Goal: Information Seeking & Learning: Find specific fact

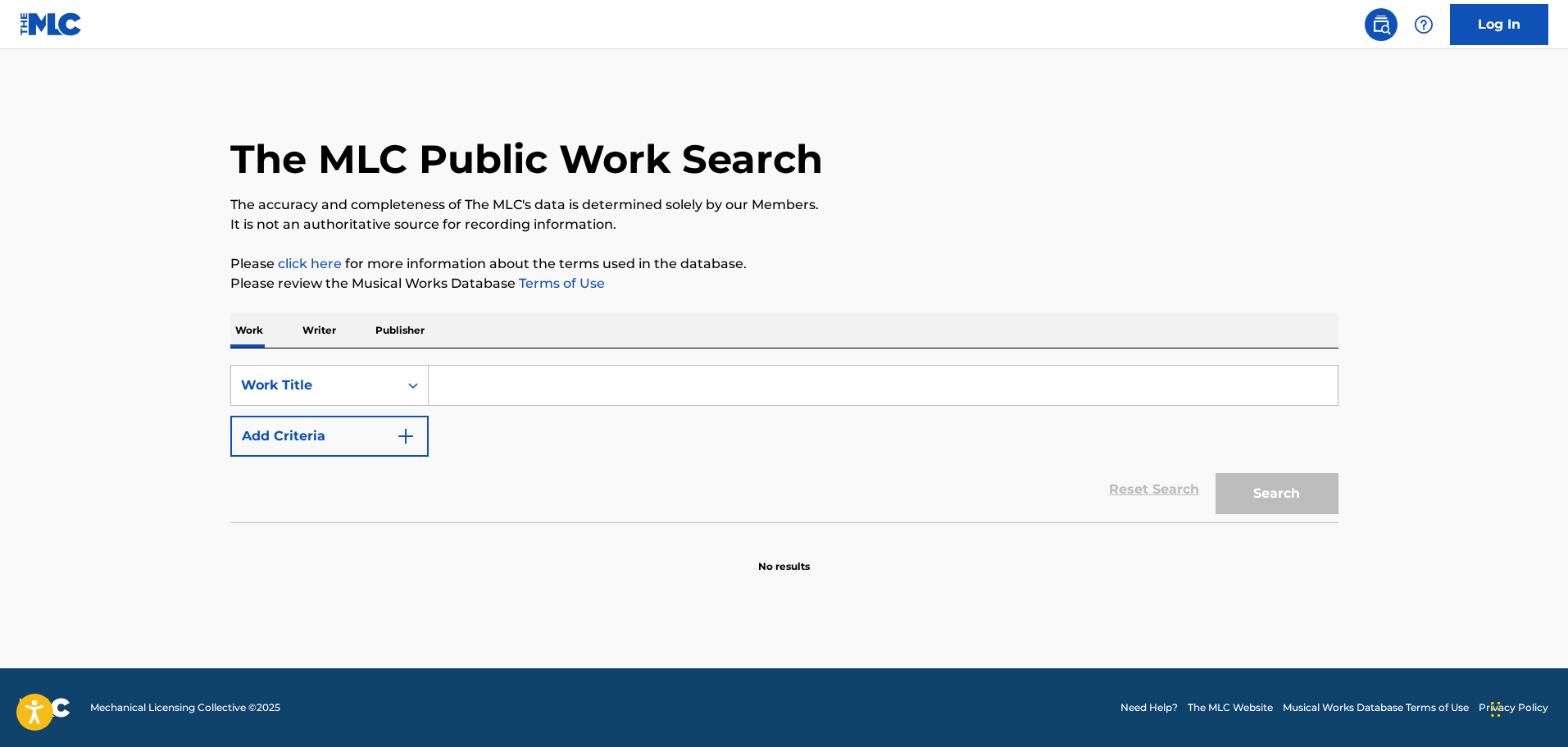
click at [477, 391] on input "Search Form" at bounding box center [882, 386] width 909 height 40
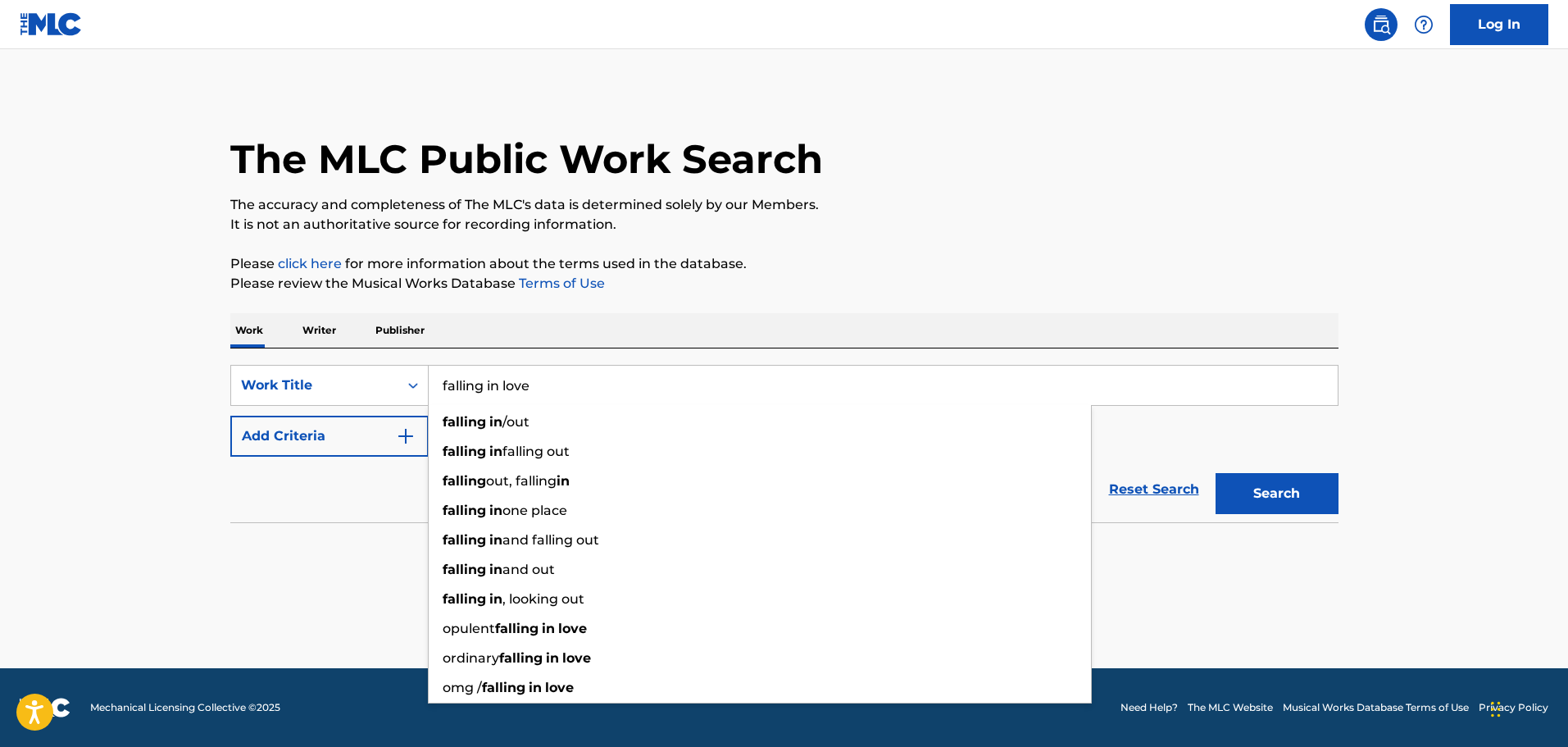
type input "falling in love"
click at [1215, 473] on button "Search" at bounding box center [1276, 494] width 123 height 41
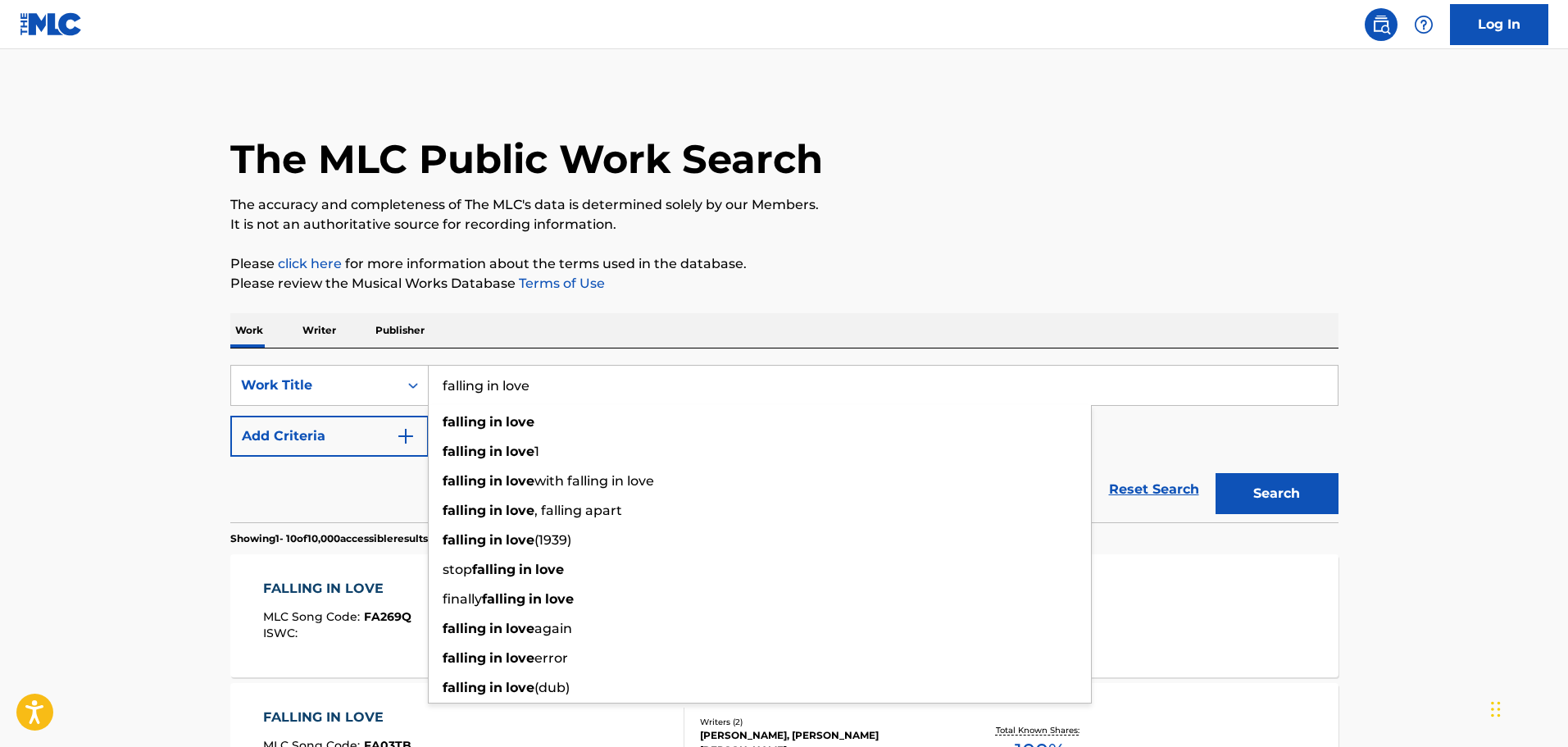
click at [293, 440] on button "Add Criteria" at bounding box center [330, 436] width 199 height 41
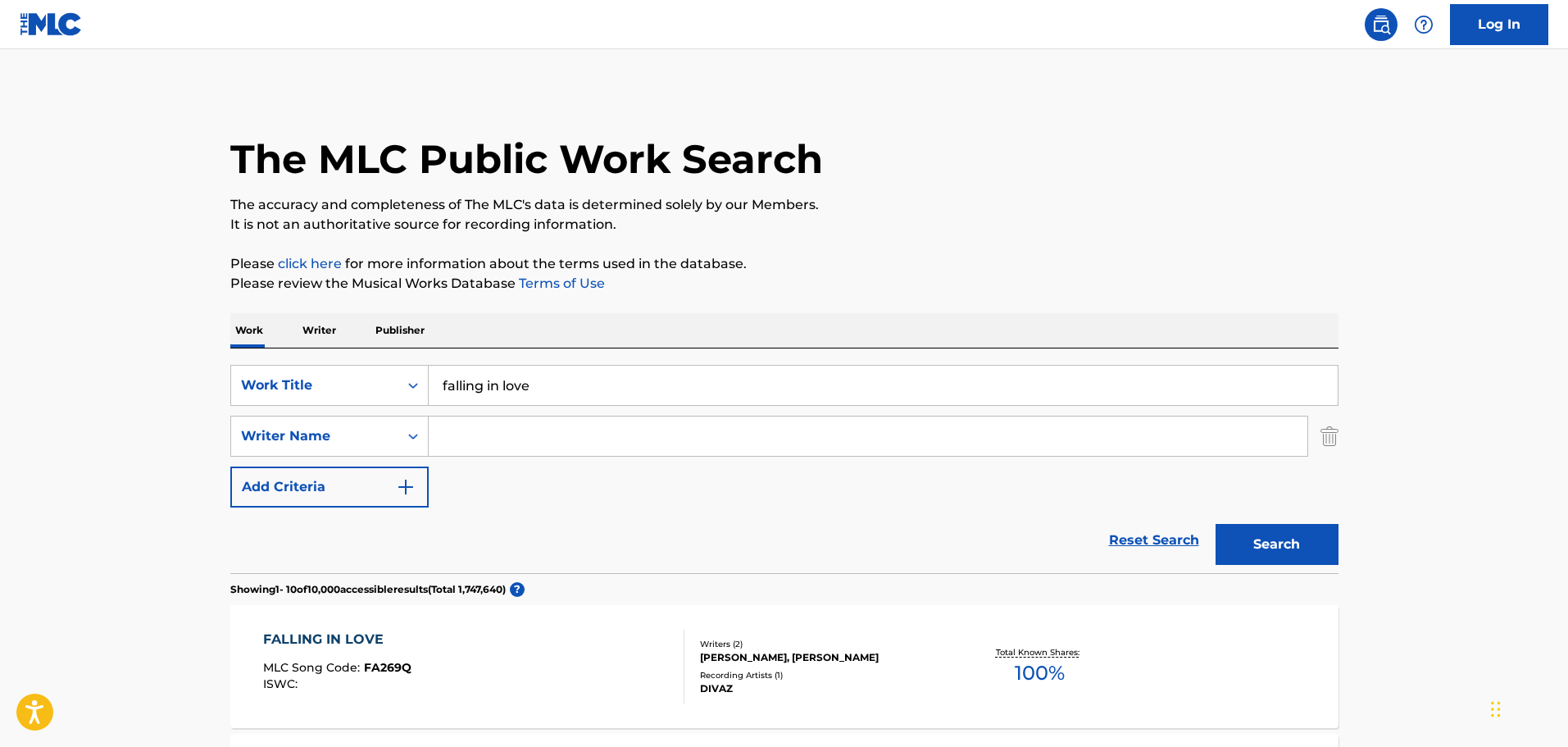
click at [538, 438] on input "Search Form" at bounding box center [868, 436] width 878 height 40
paste input "[PERSON_NAME]"
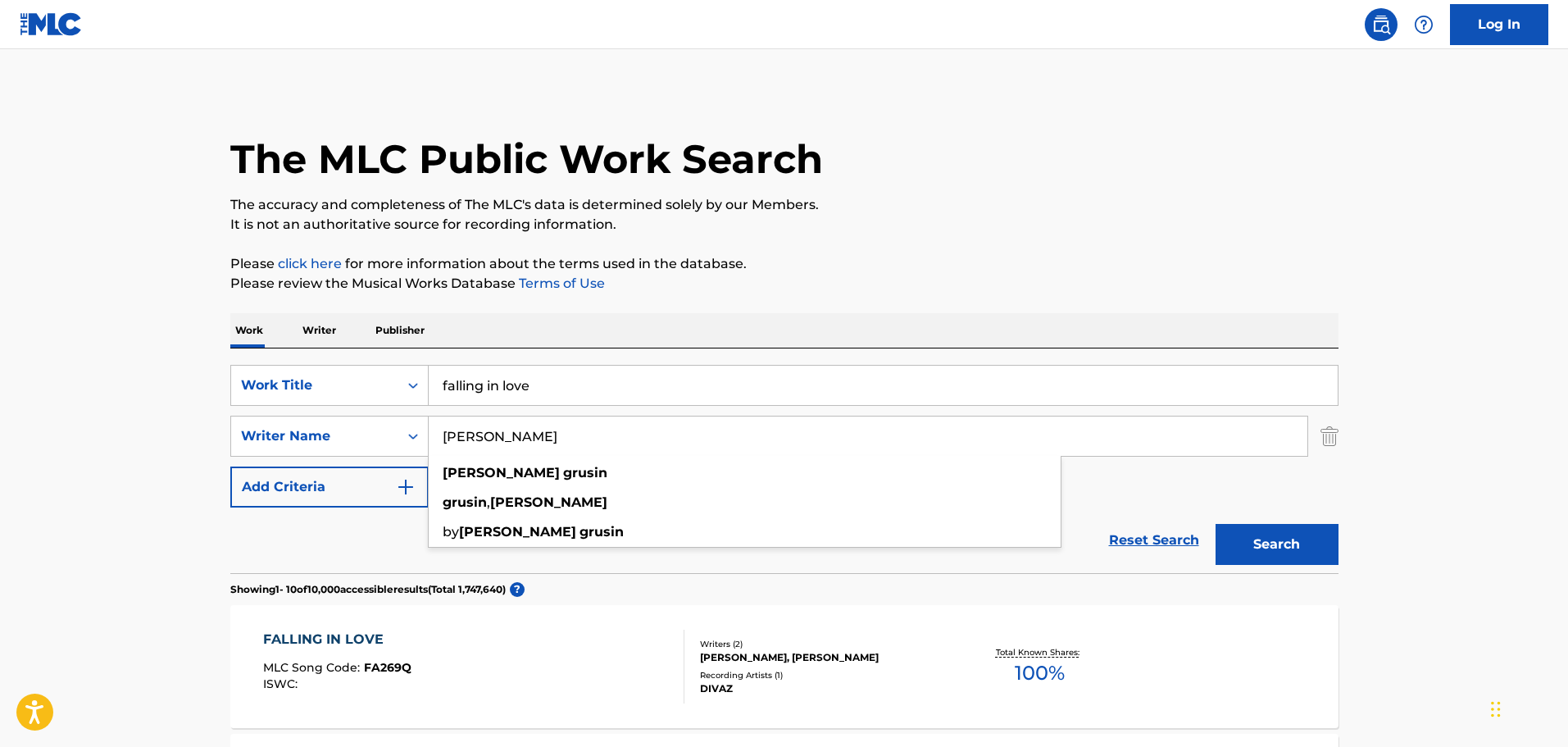
type input "[PERSON_NAME]"
click at [1256, 533] on button "Search" at bounding box center [1276, 545] width 123 height 41
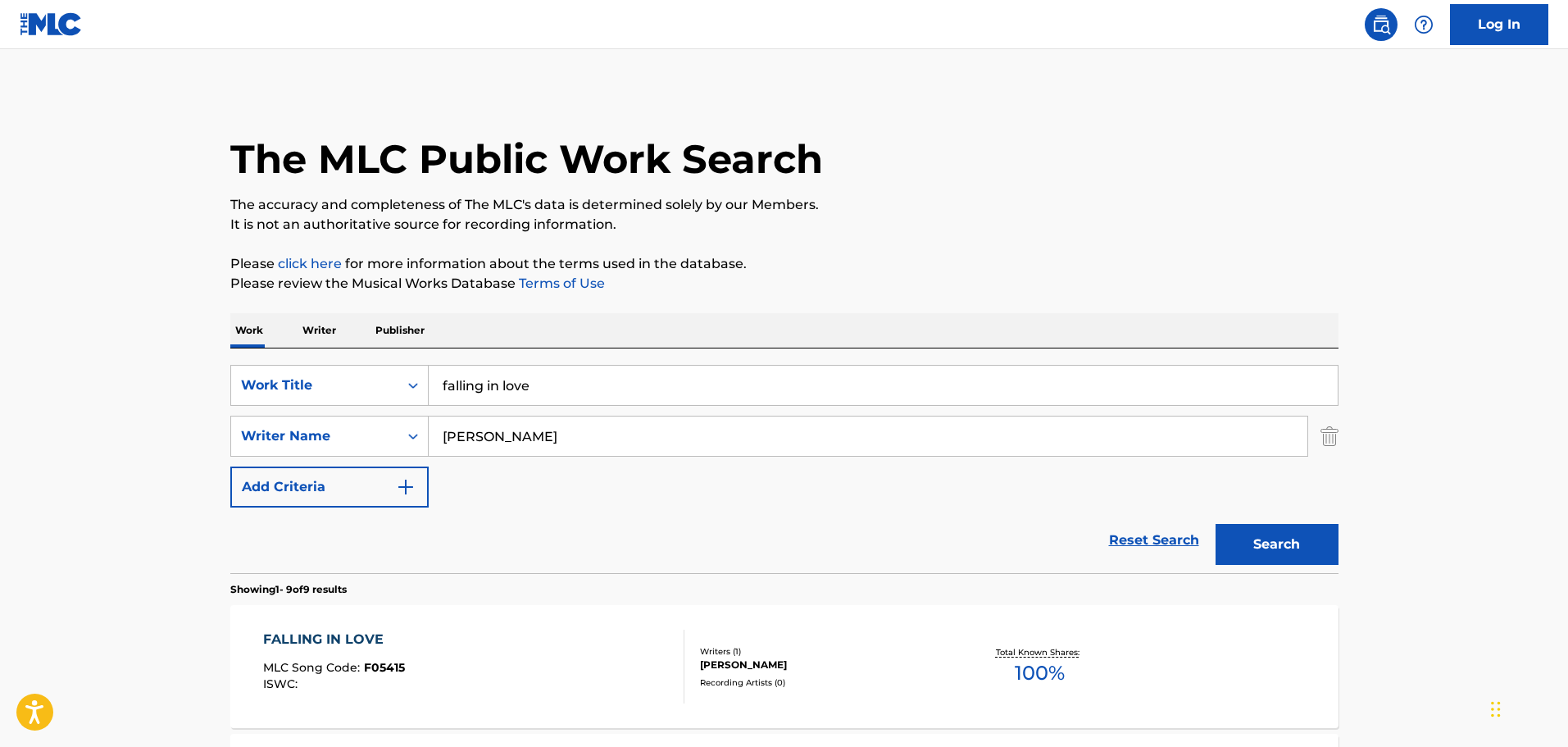
click at [592, 669] on div "FALLING IN LOVE MLC Song Code : F05415 ISWC :" at bounding box center [473, 667] width 421 height 74
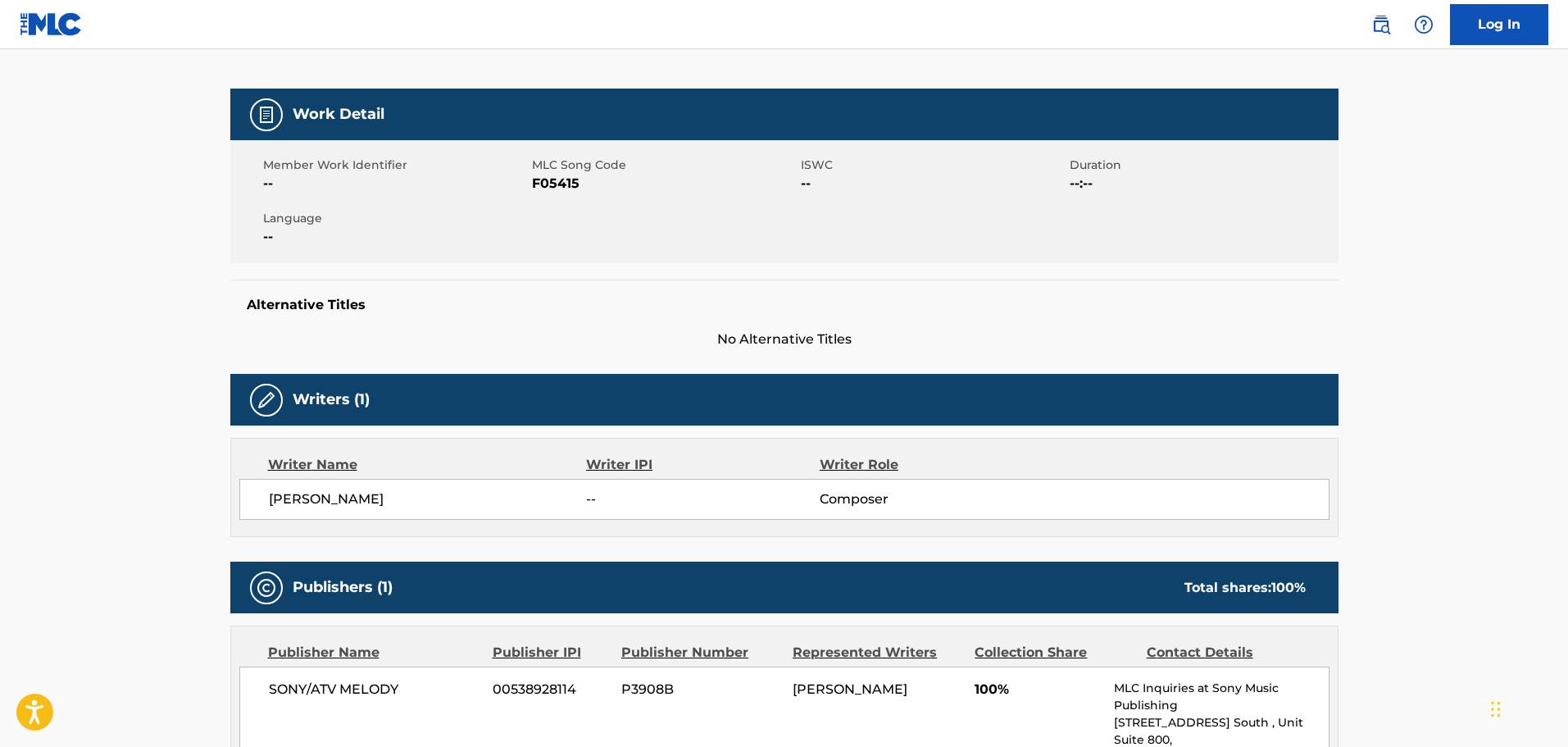
scroll to position [27, 0]
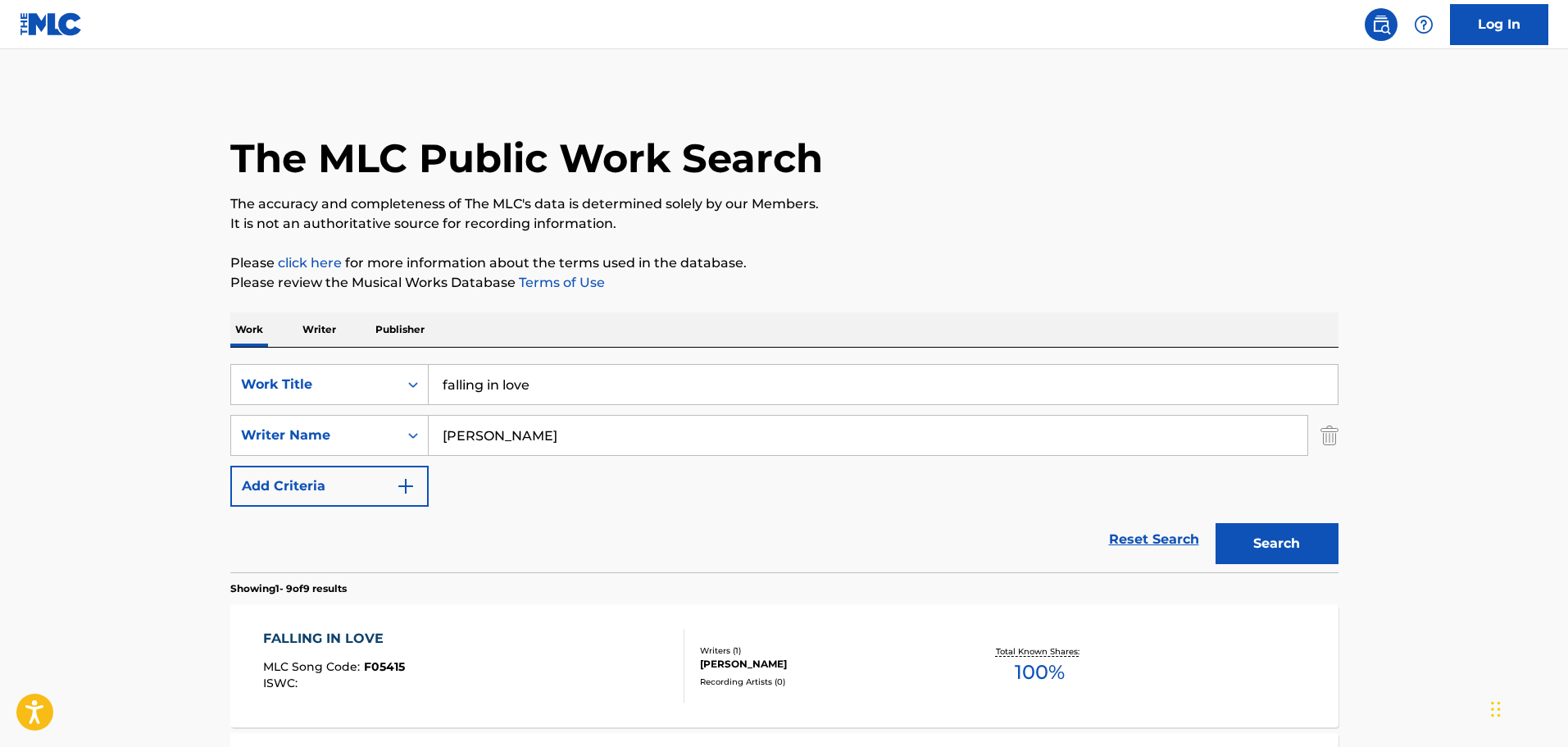
scroll to position [410, 0]
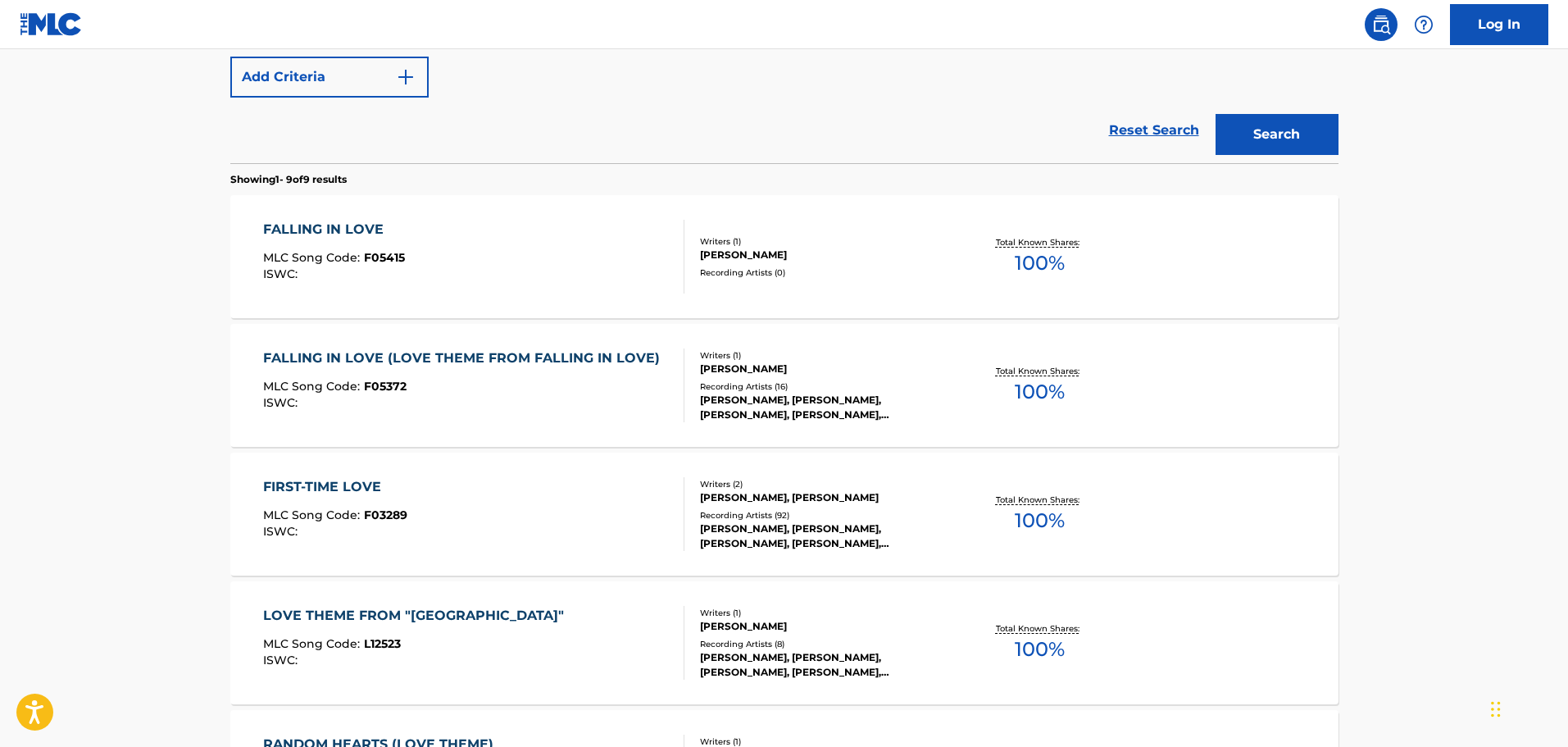
click at [567, 393] on div "MLC Song Code : F05372" at bounding box center [465, 389] width 405 height 16
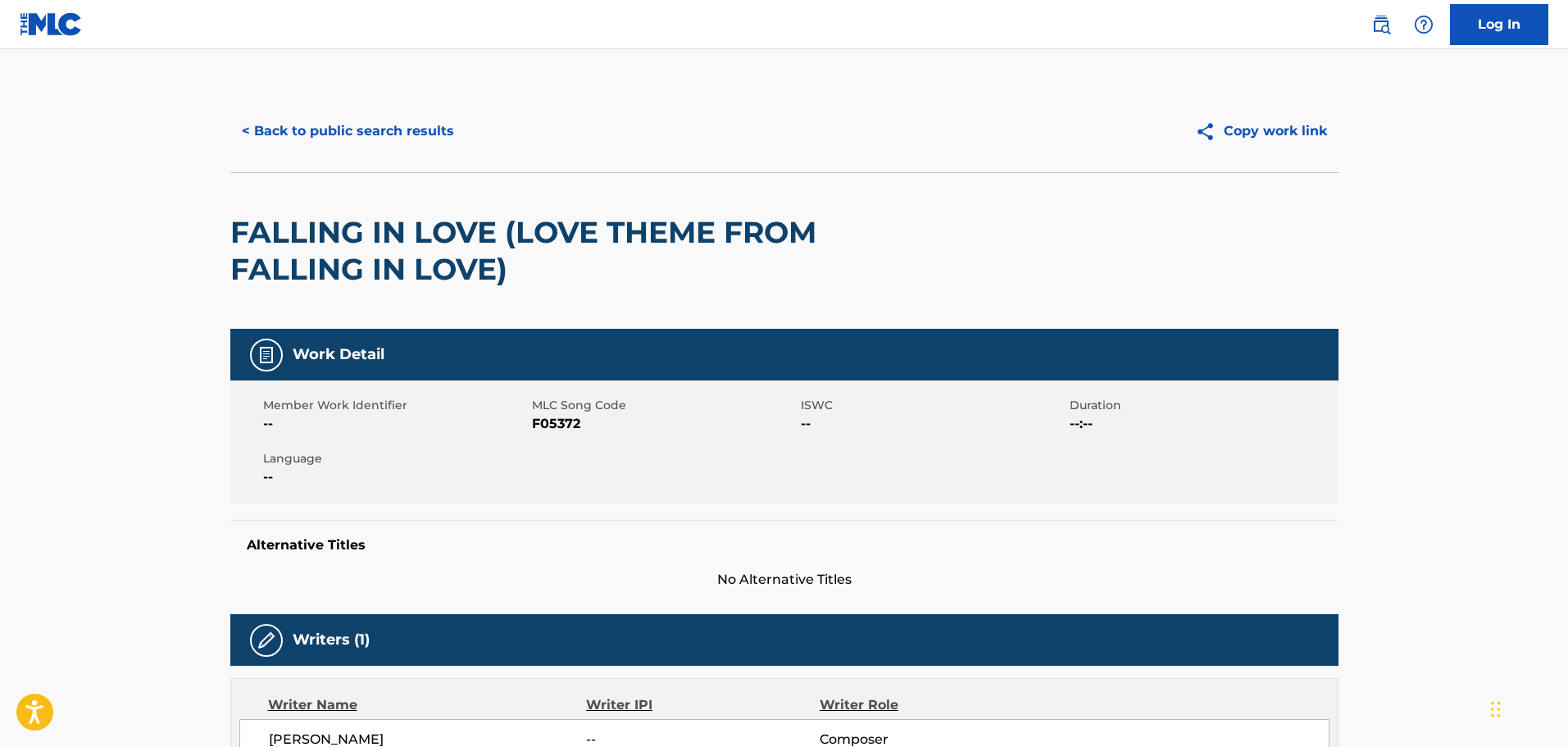
click at [480, 244] on h2 "FALLING IN LOVE (LOVE THEME FROM FALLING IN LOVE)" at bounding box center [563, 251] width 665 height 74
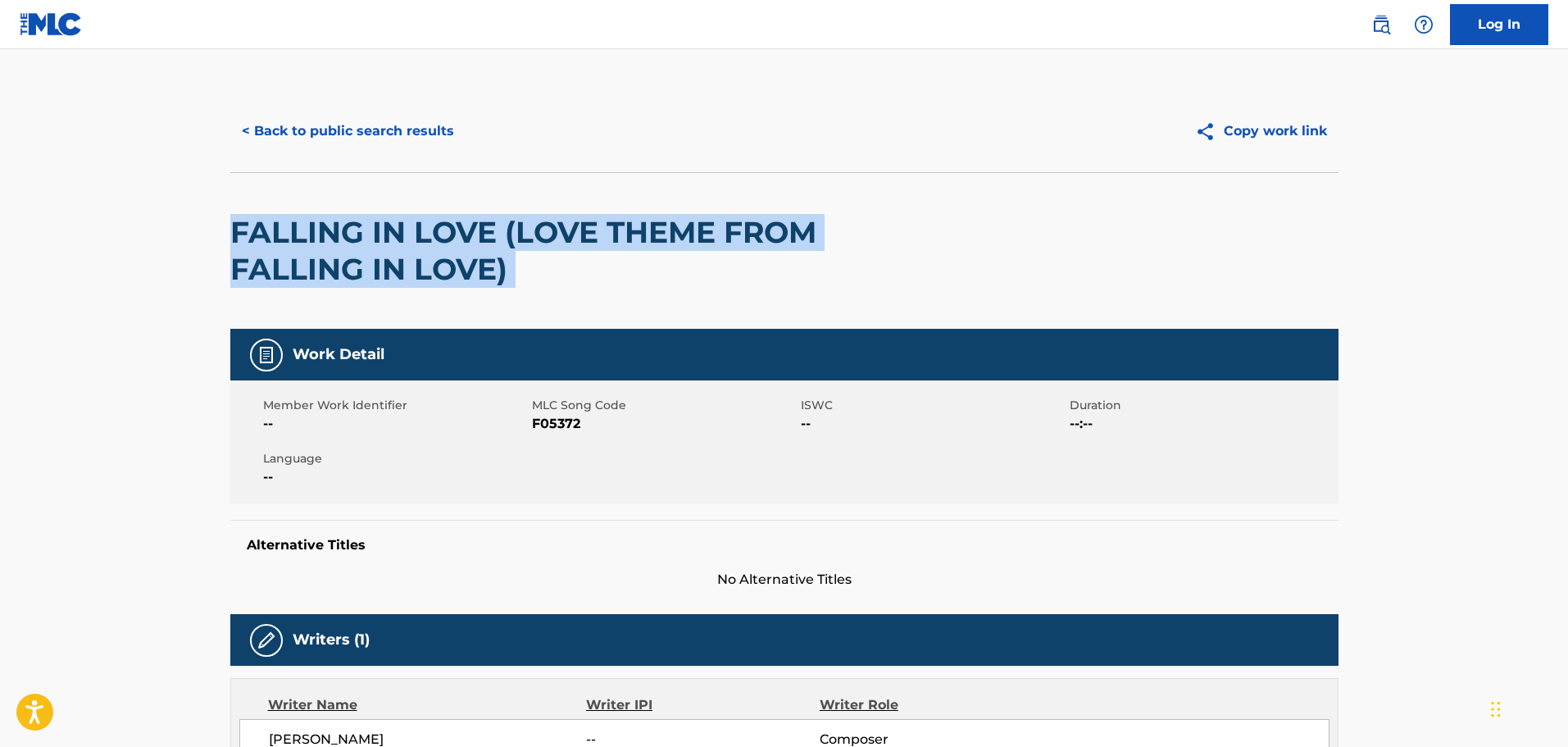
click at [480, 244] on h2 "FALLING IN LOVE (LOVE THEME FROM FALLING IN LOVE)" at bounding box center [563, 251] width 665 height 74
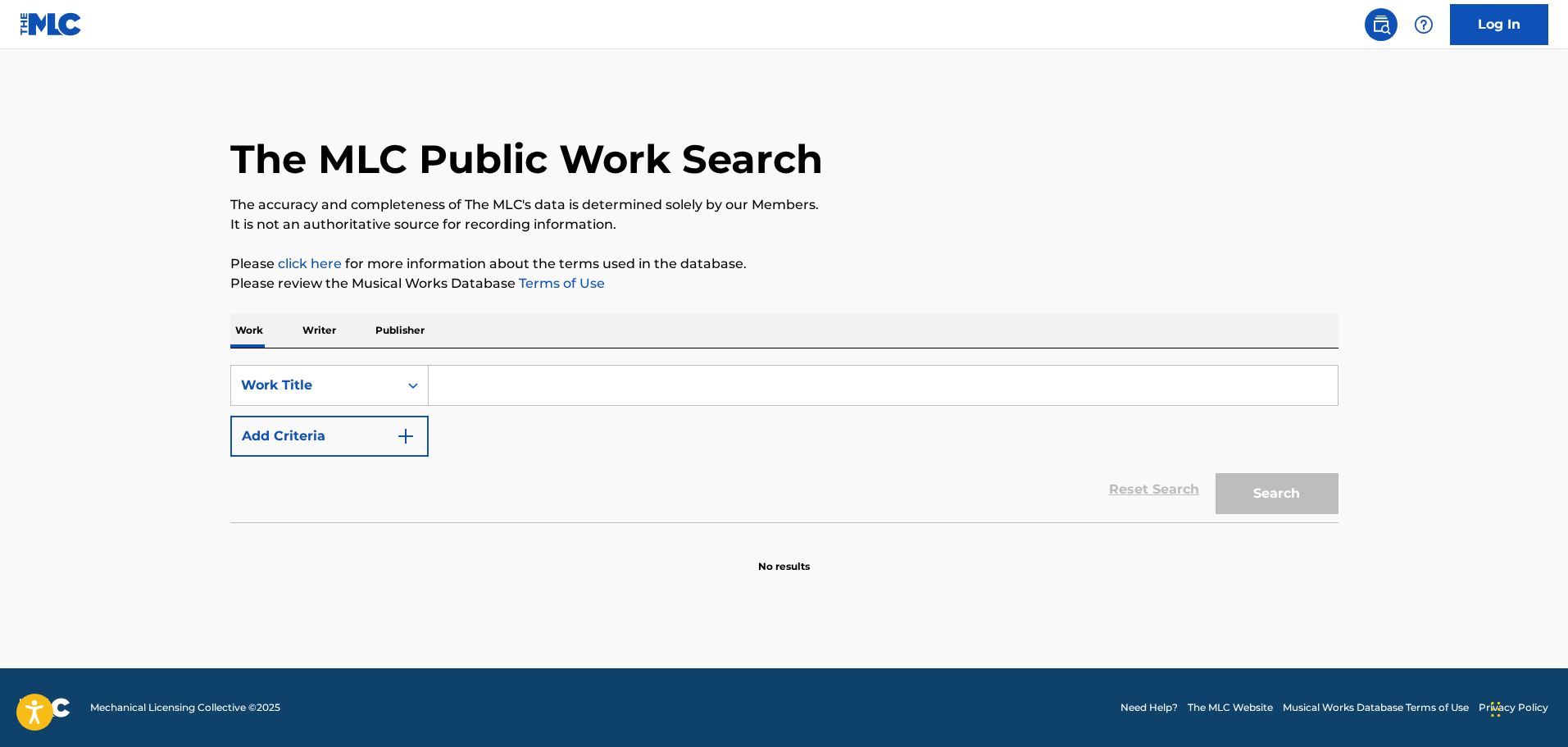
paste input "Tales of the Unexpected"
type input "Tales of the Unexpected"
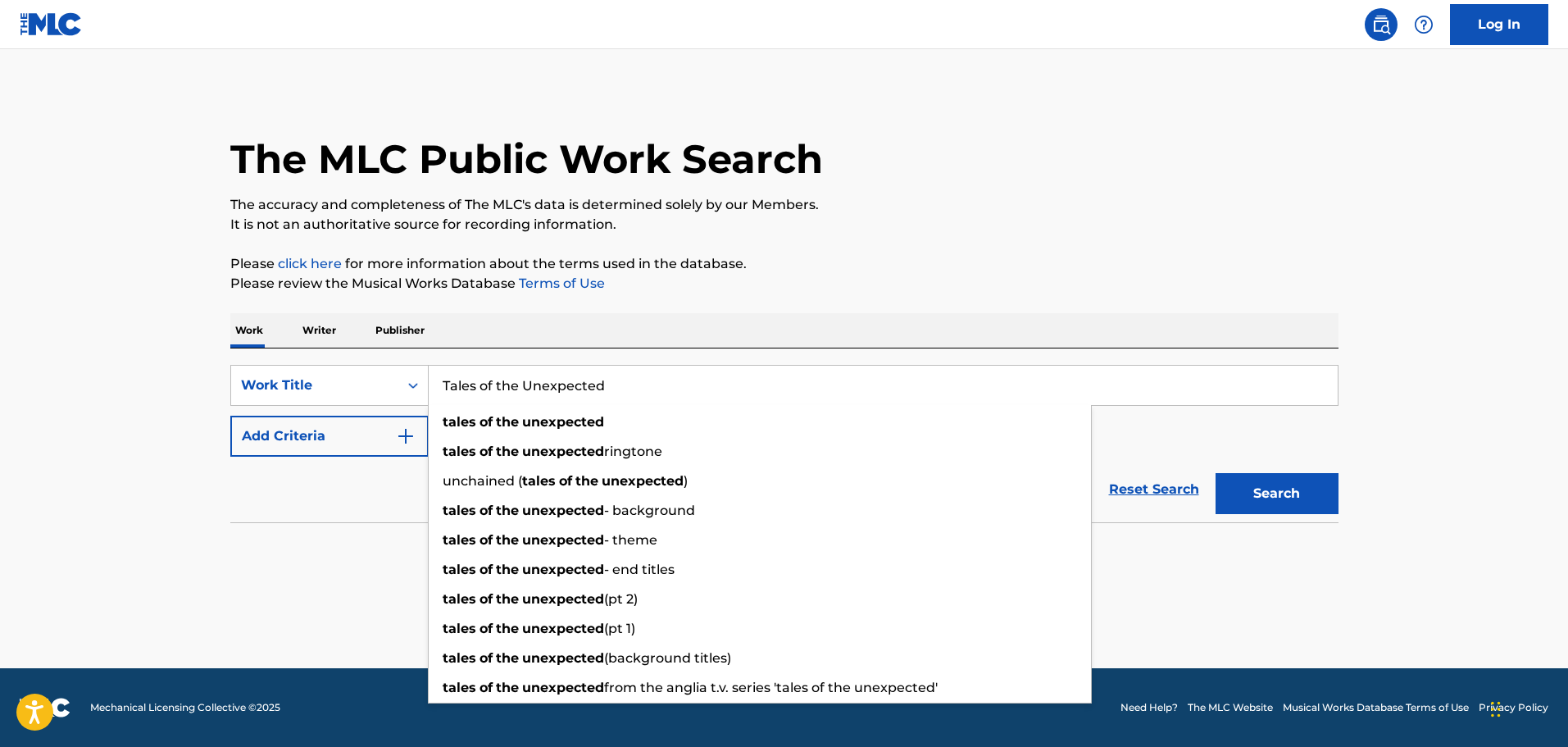
drag, startPoint x: 351, startPoint y: 554, endPoint x: 510, endPoint y: 489, distance: 171.8
click at [356, 552] on section "No results" at bounding box center [784, 553] width 1108 height 43
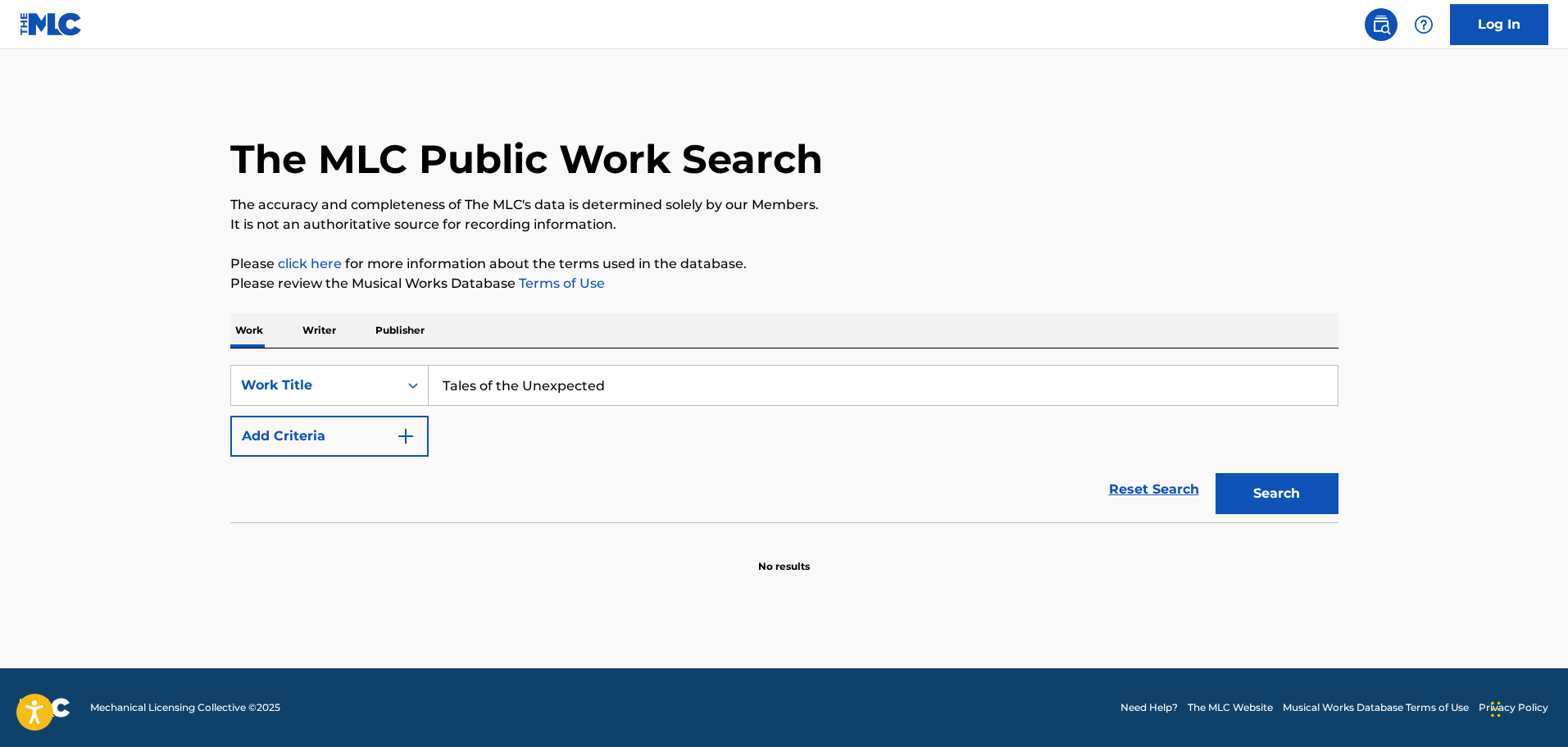
drag, startPoint x: 385, startPoint y: 426, endPoint x: 395, endPoint y: 432, distance: 11.7
click at [390, 430] on button "Add Criteria" at bounding box center [330, 436] width 199 height 41
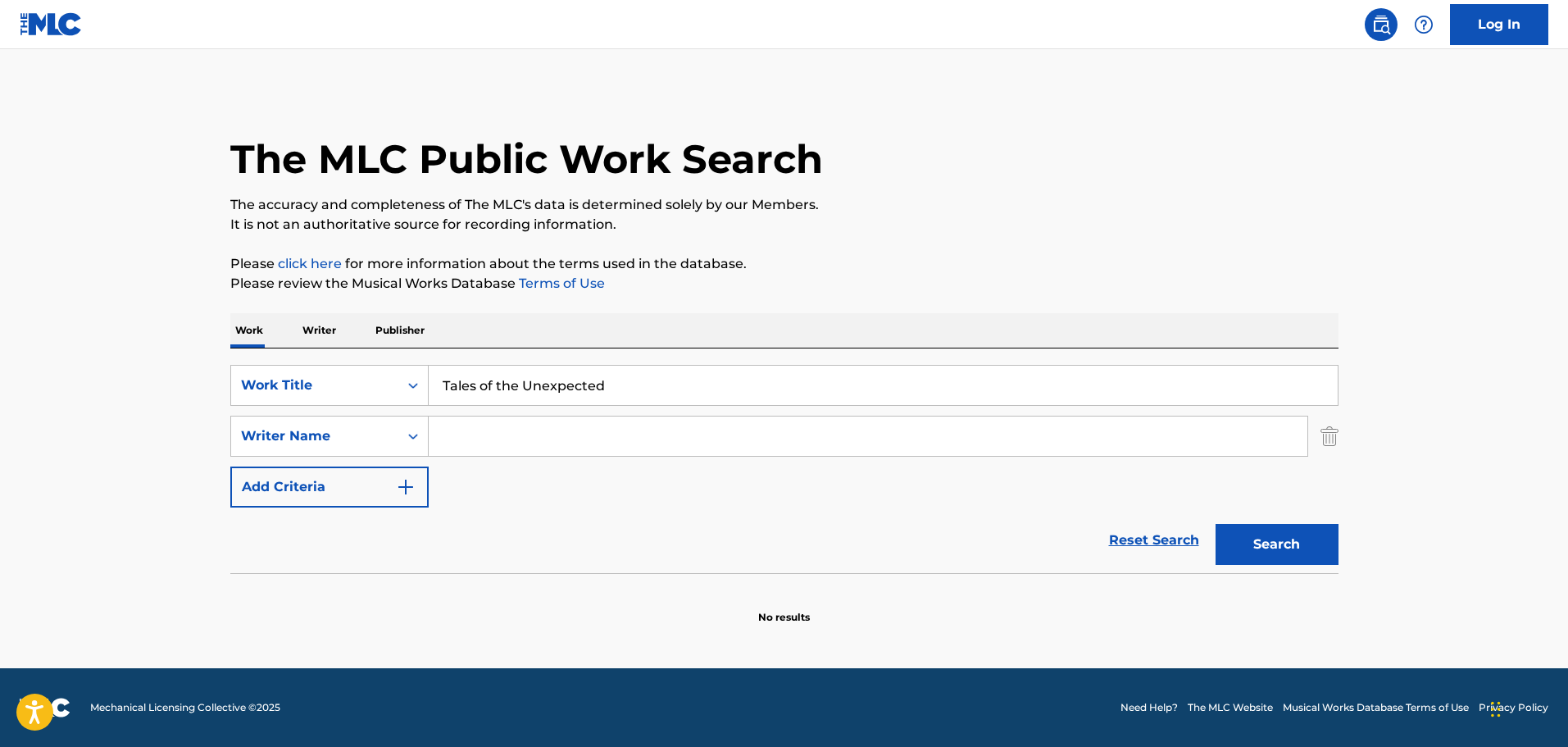
paste input "Ron Grainer"
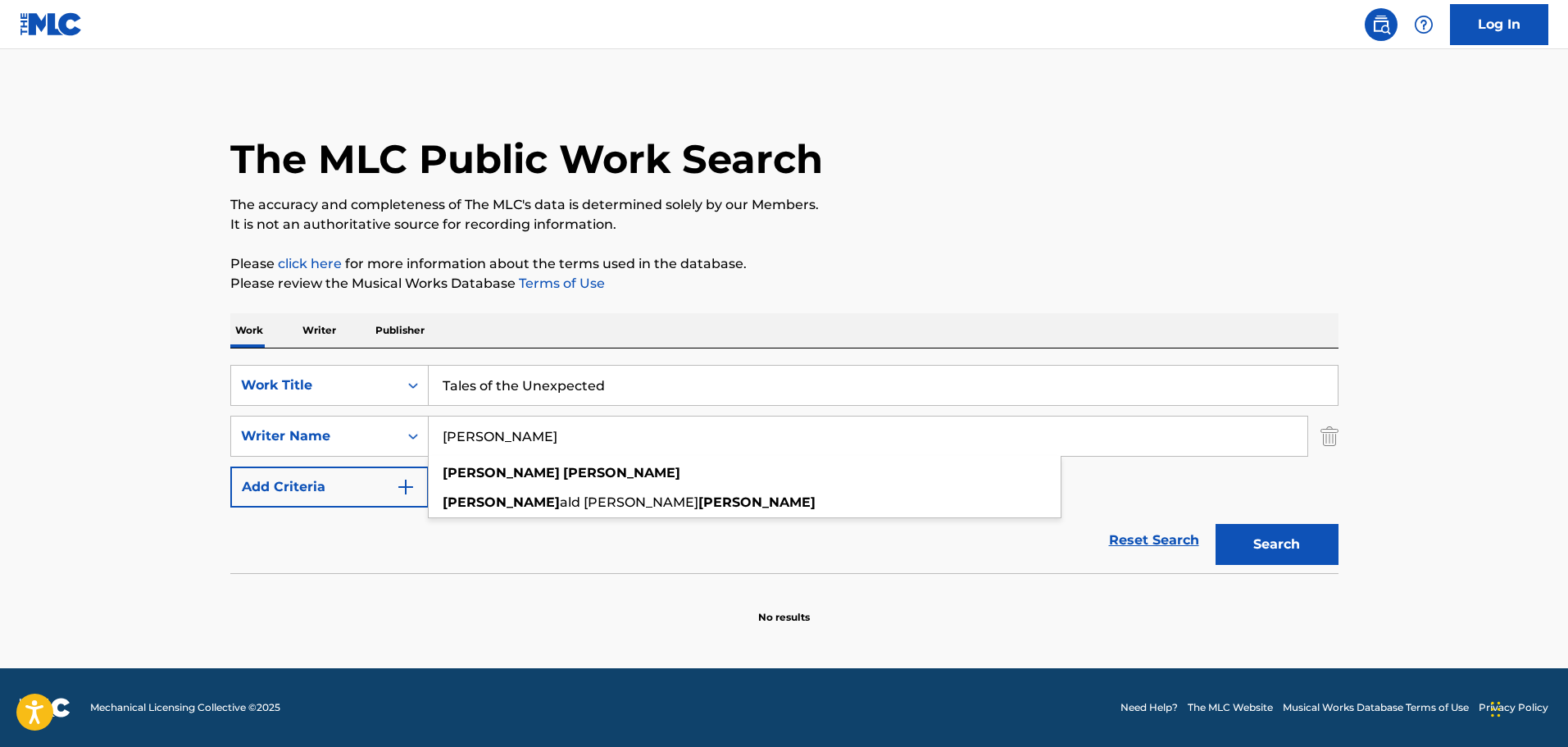
type input "Ron Grainer"
click at [1241, 530] on button "Search" at bounding box center [1276, 545] width 123 height 41
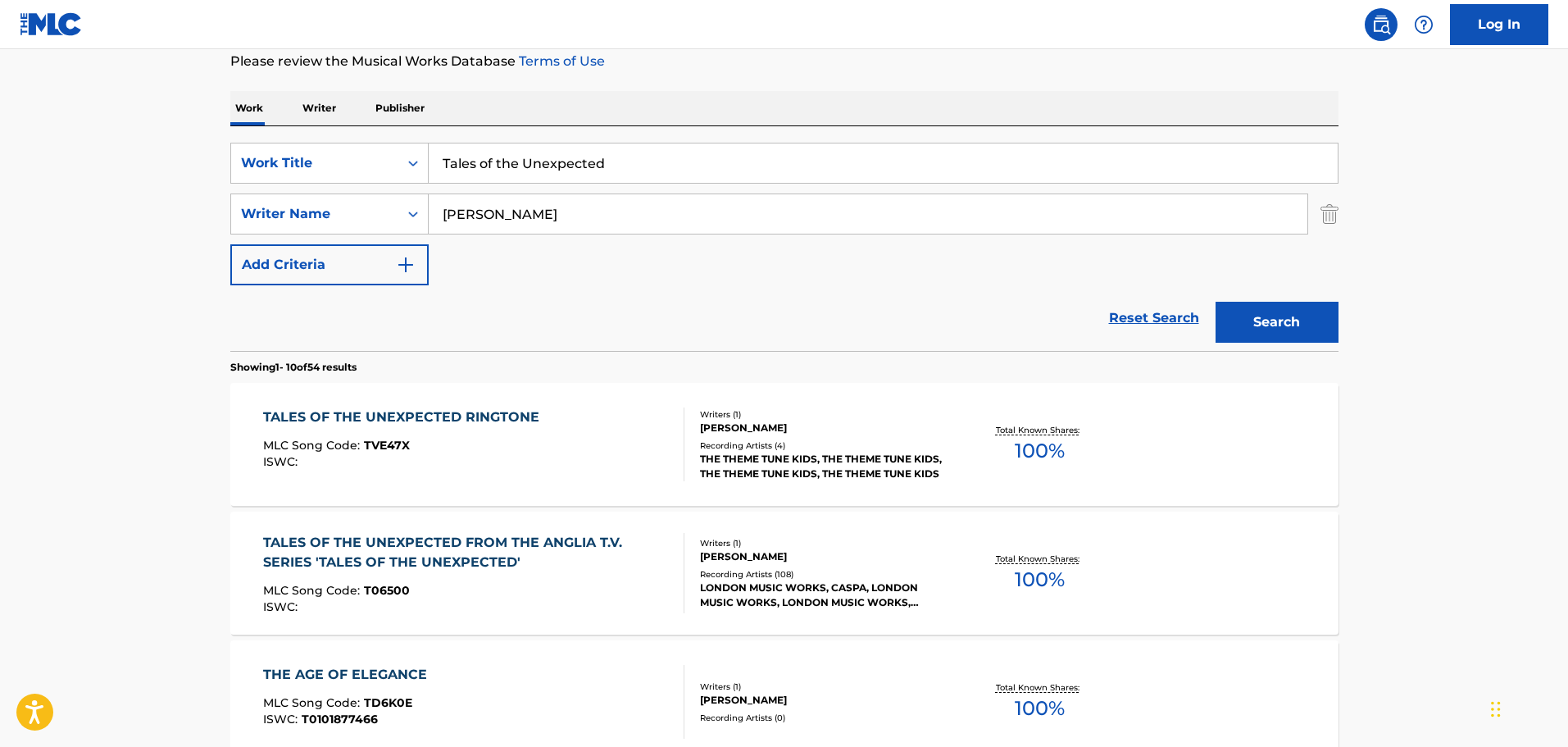
scroll to position [264, 0]
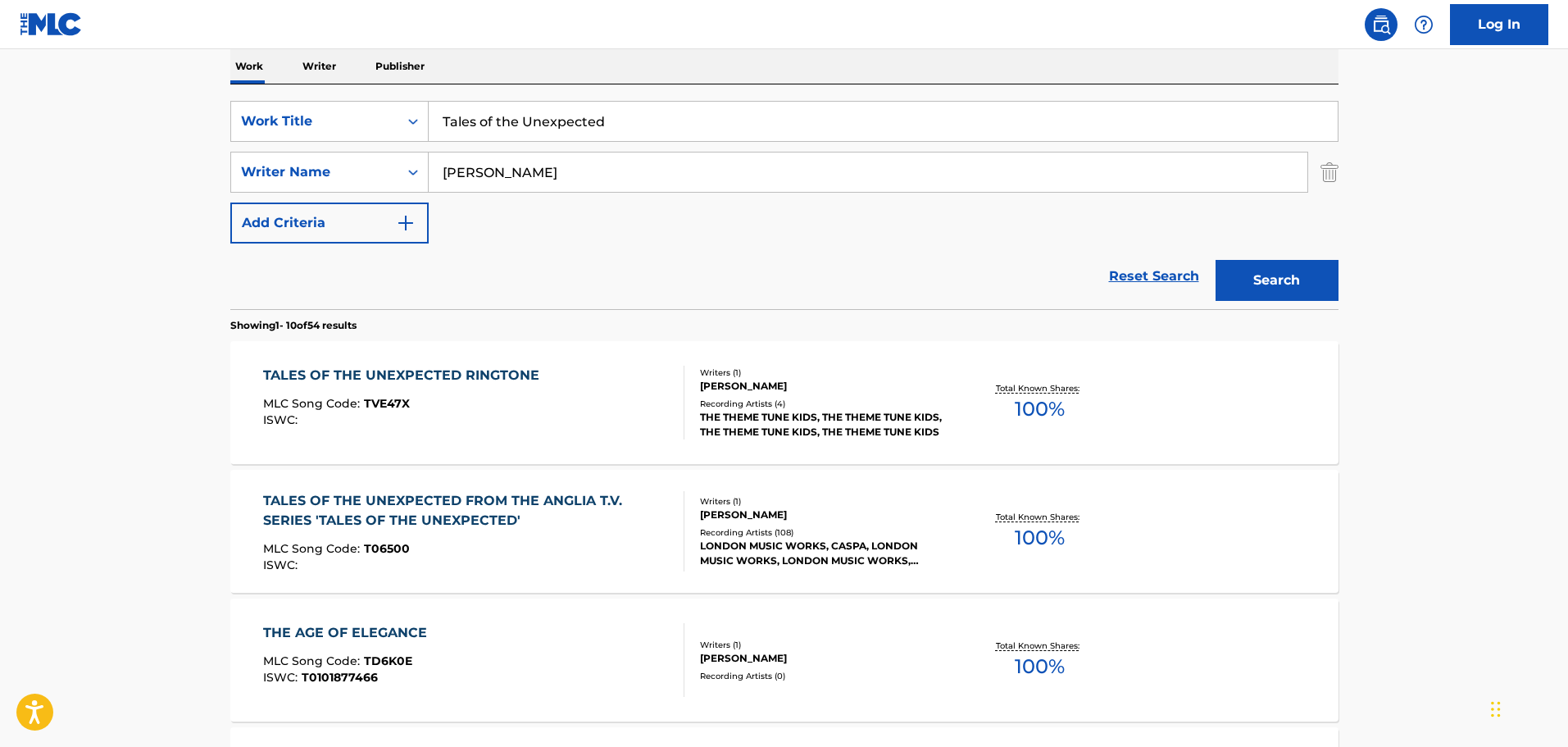
click at [583, 529] on div "TALES OF THE UNEXPECTED FROM THE ANGLIA T.V. SERIES 'TALES OF THE UNEXPECTED'" at bounding box center [466, 511] width 407 height 40
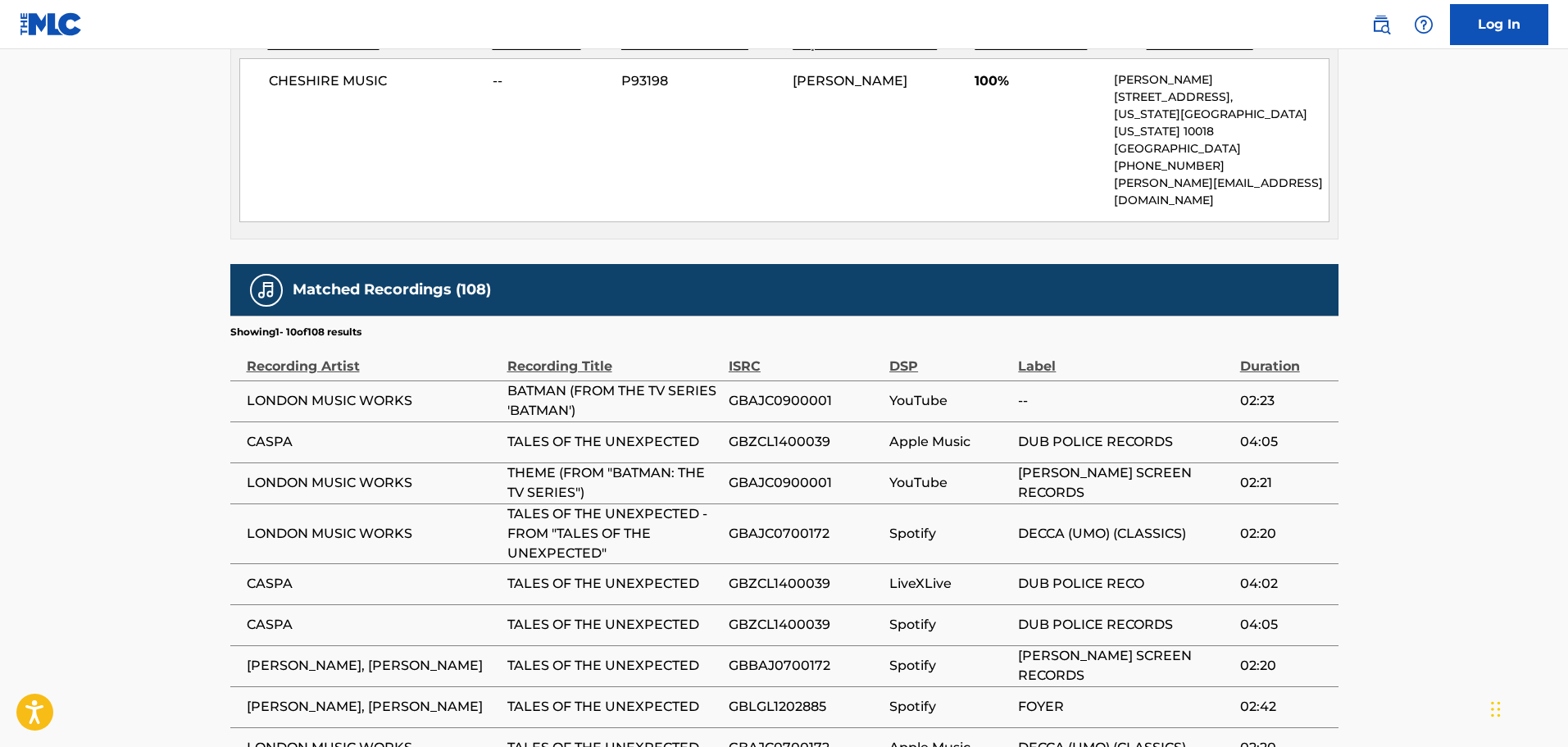
scroll to position [902, 0]
